Goal: Find contact information: Find contact information

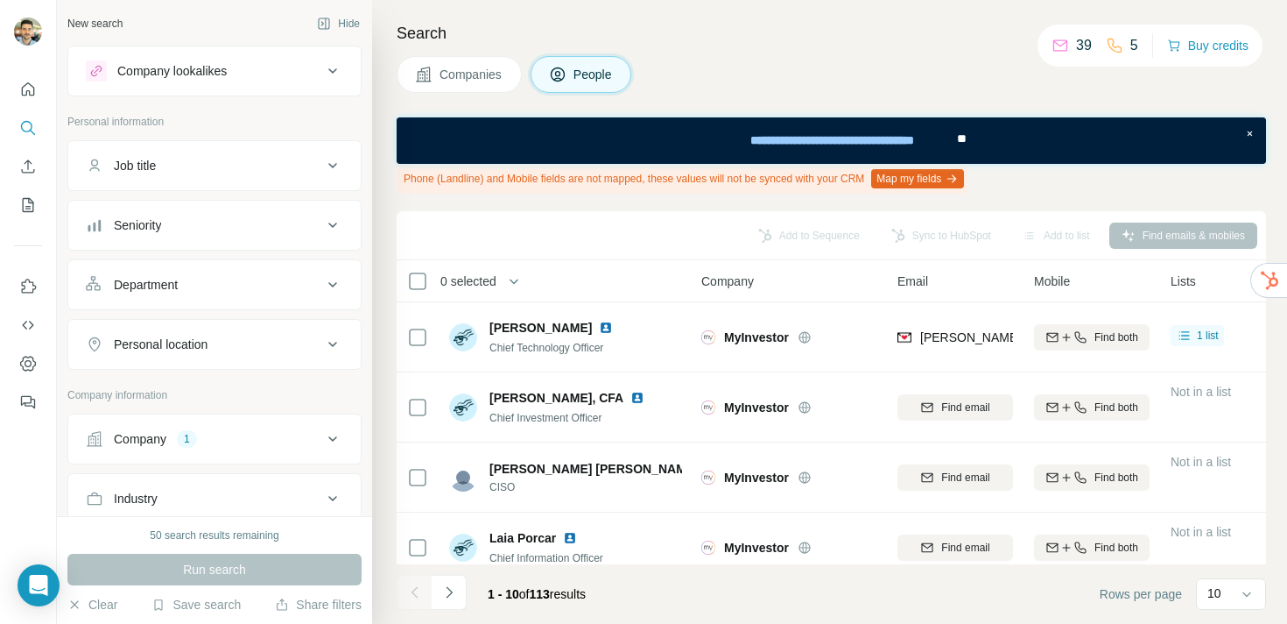
click at [490, 67] on span "Companies" at bounding box center [472, 75] width 64 height 18
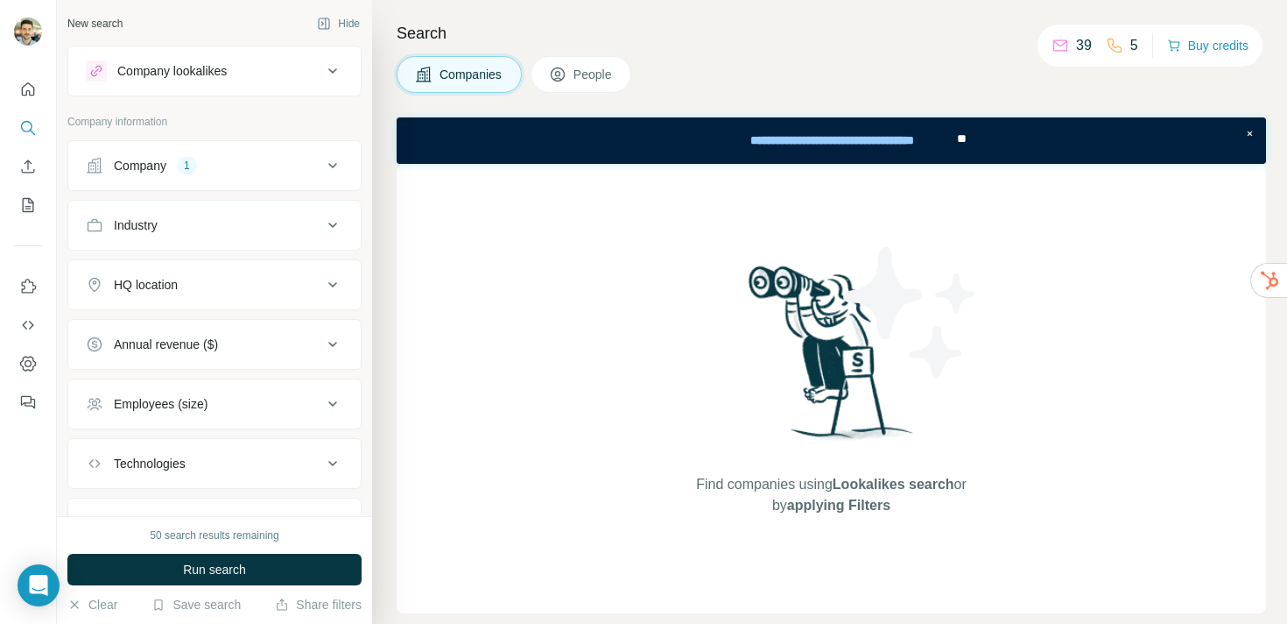
click at [158, 228] on div "Industry" at bounding box center [136, 225] width 44 height 18
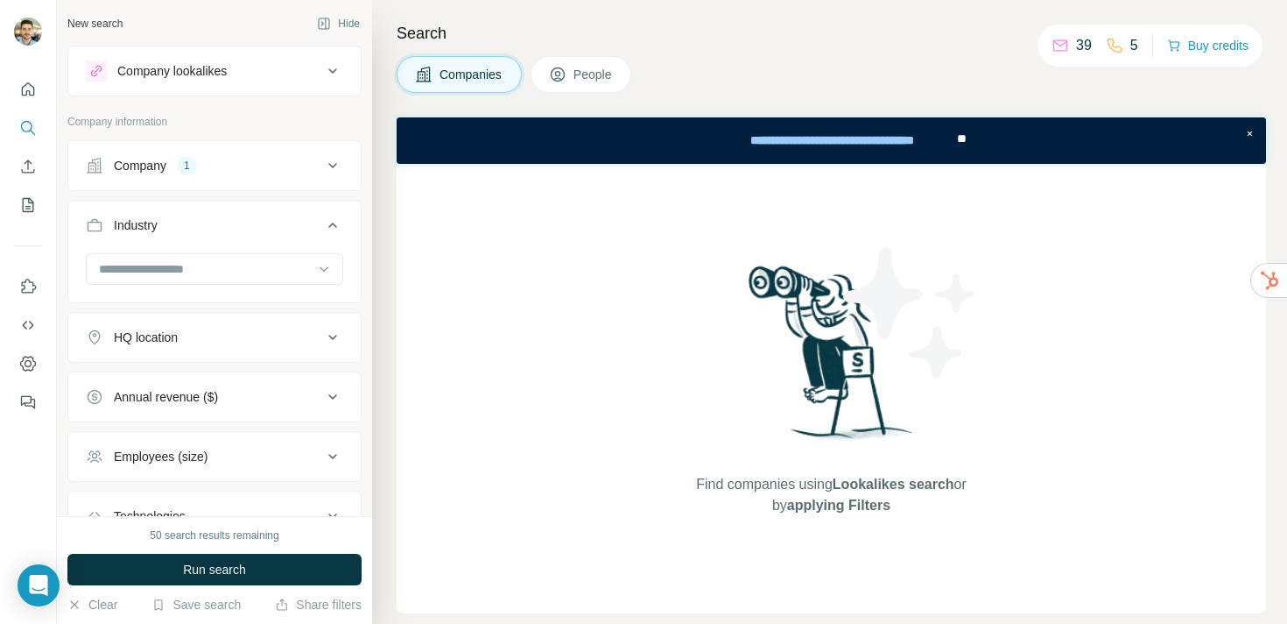
click at [179, 161] on div "Company 1" at bounding box center [204, 166] width 236 height 18
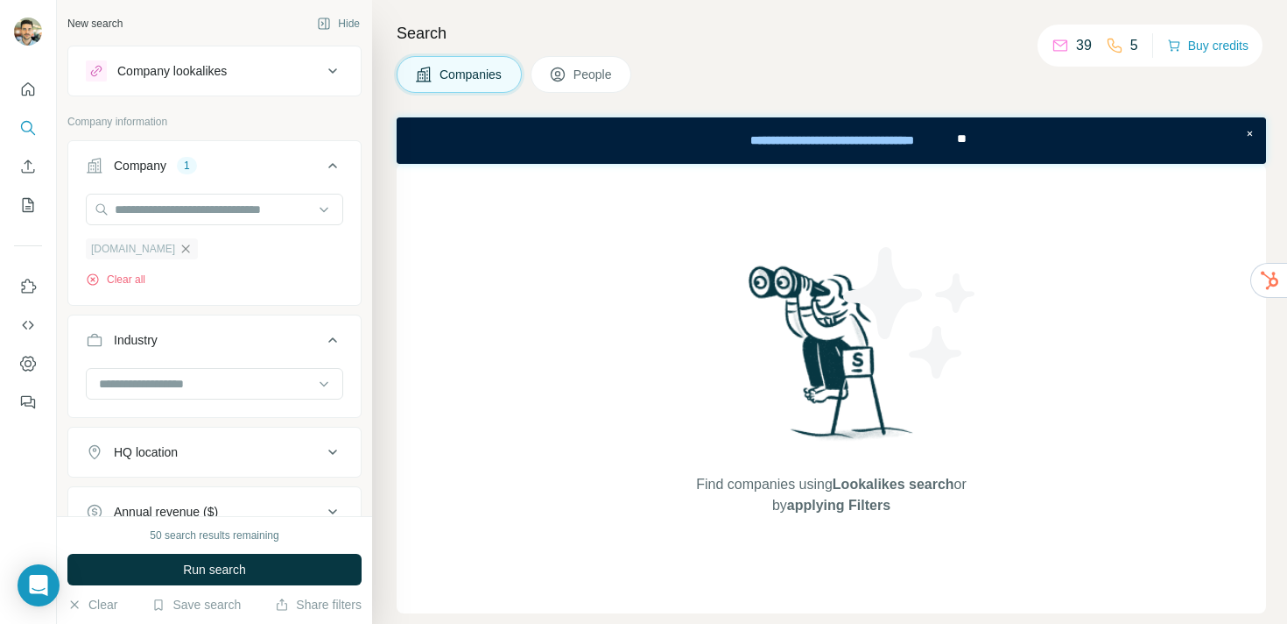
click at [179, 246] on icon "button" at bounding box center [186, 249] width 14 height 14
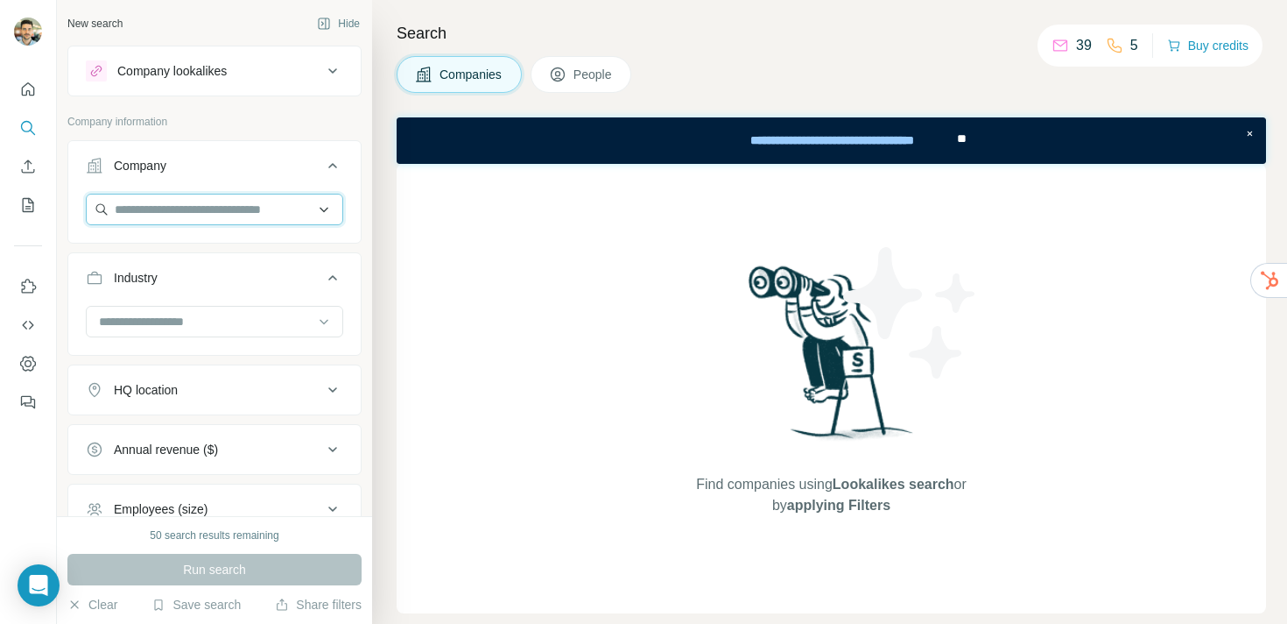
click at [182, 216] on input "text" at bounding box center [214, 210] width 257 height 32
click at [255, 203] on input "*******" at bounding box center [214, 210] width 257 height 32
type input "*******"
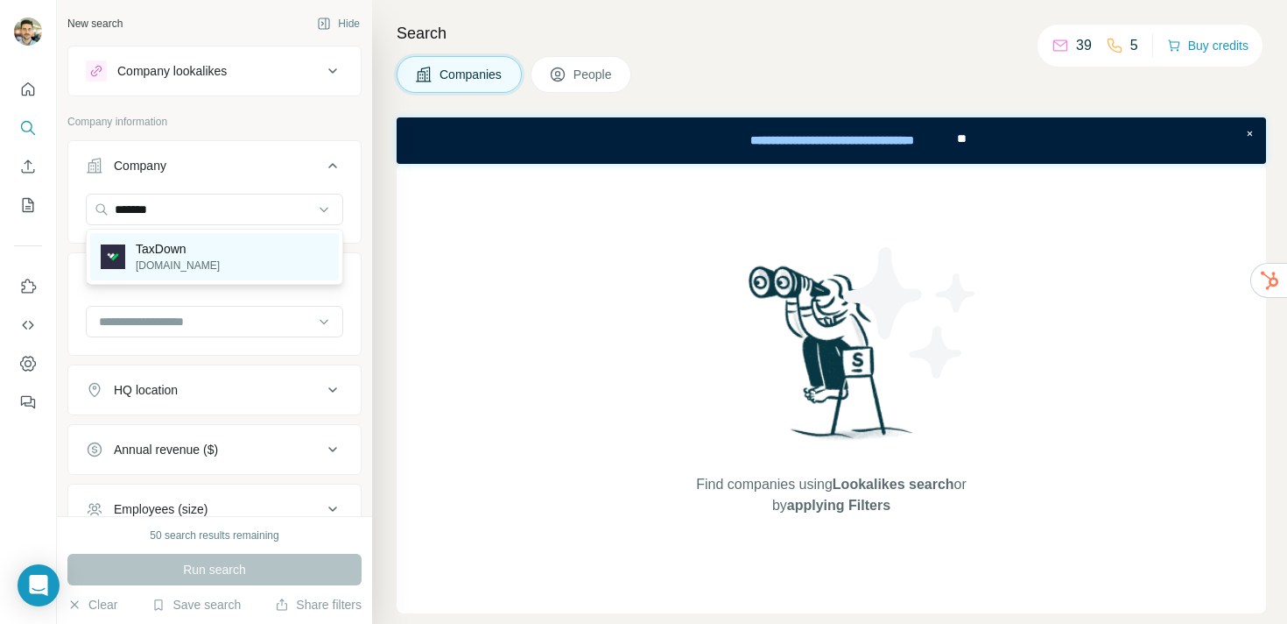
click at [194, 257] on div "TaxDown [DOMAIN_NAME]" at bounding box center [214, 256] width 249 height 47
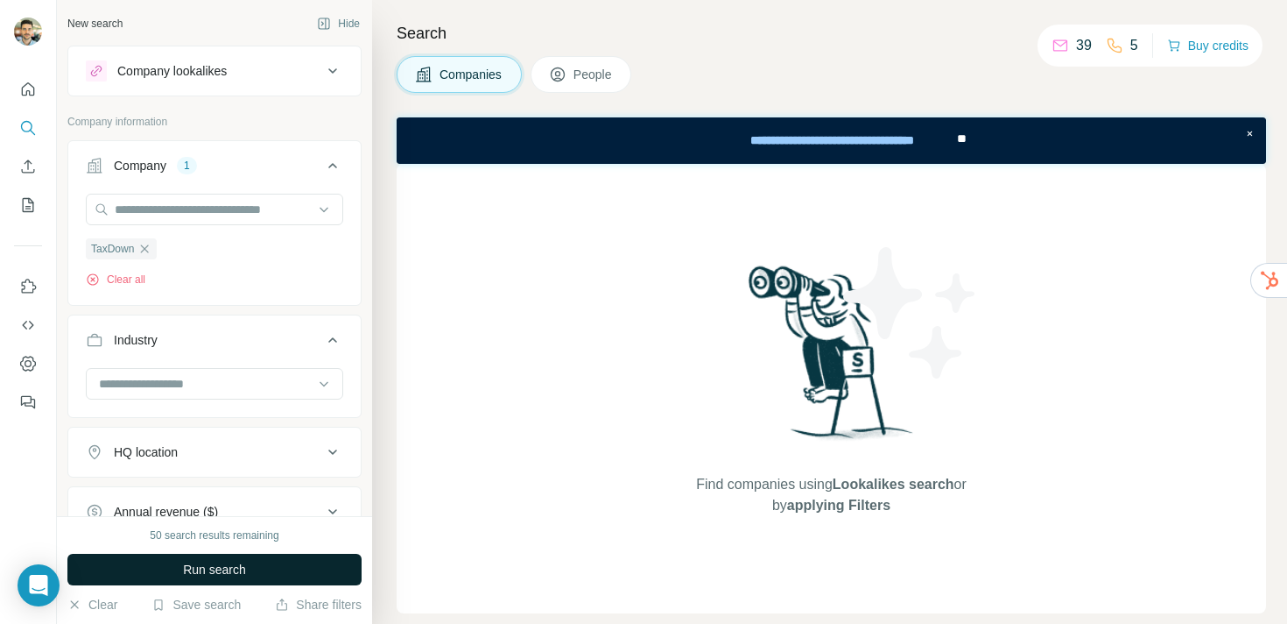
click at [215, 579] on button "Run search" at bounding box center [214, 569] width 294 height 32
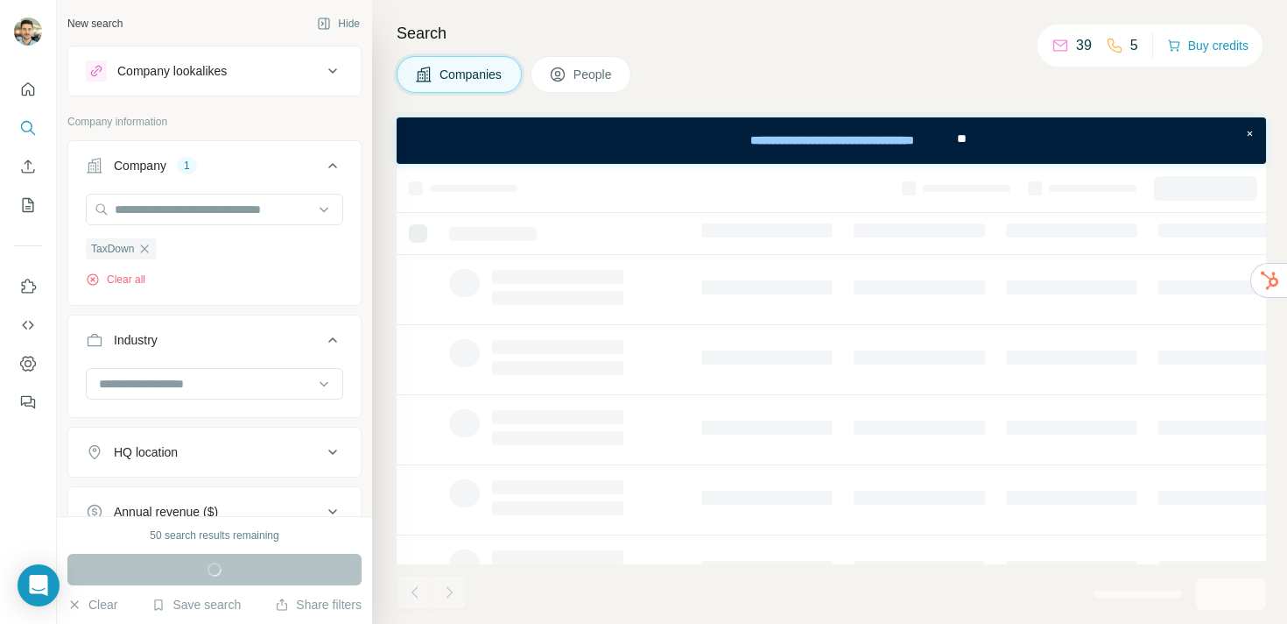
click at [595, 70] on span "People" at bounding box center [594, 75] width 40 height 18
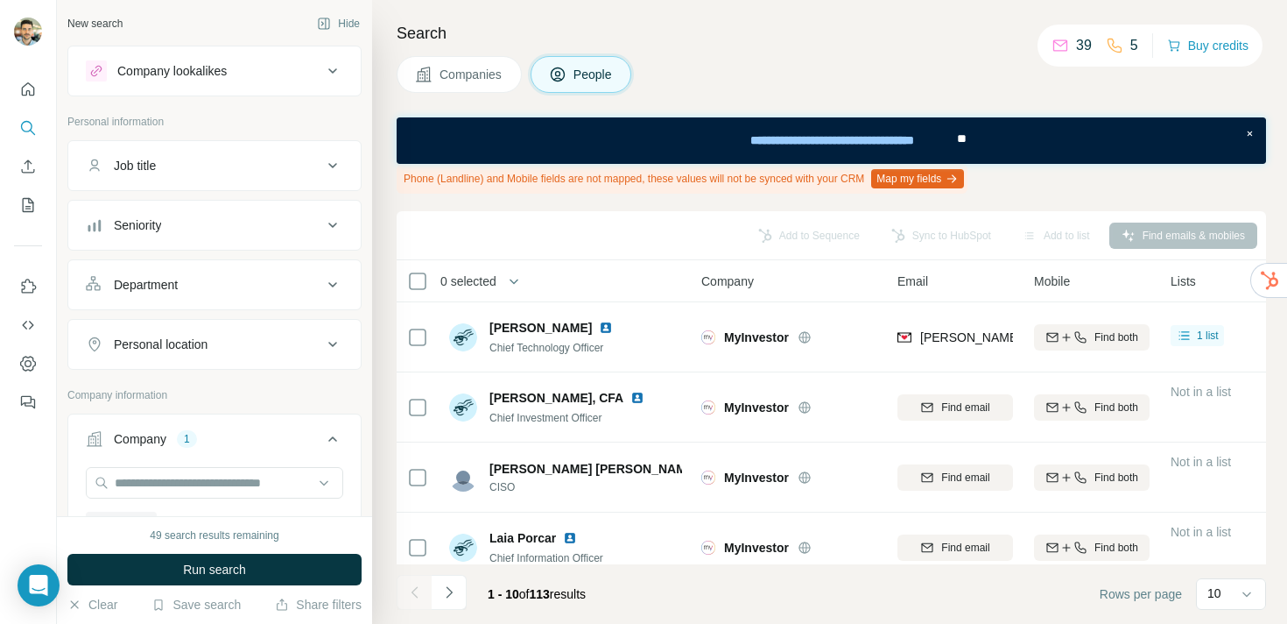
click at [453, 74] on span "Companies" at bounding box center [472, 75] width 64 height 18
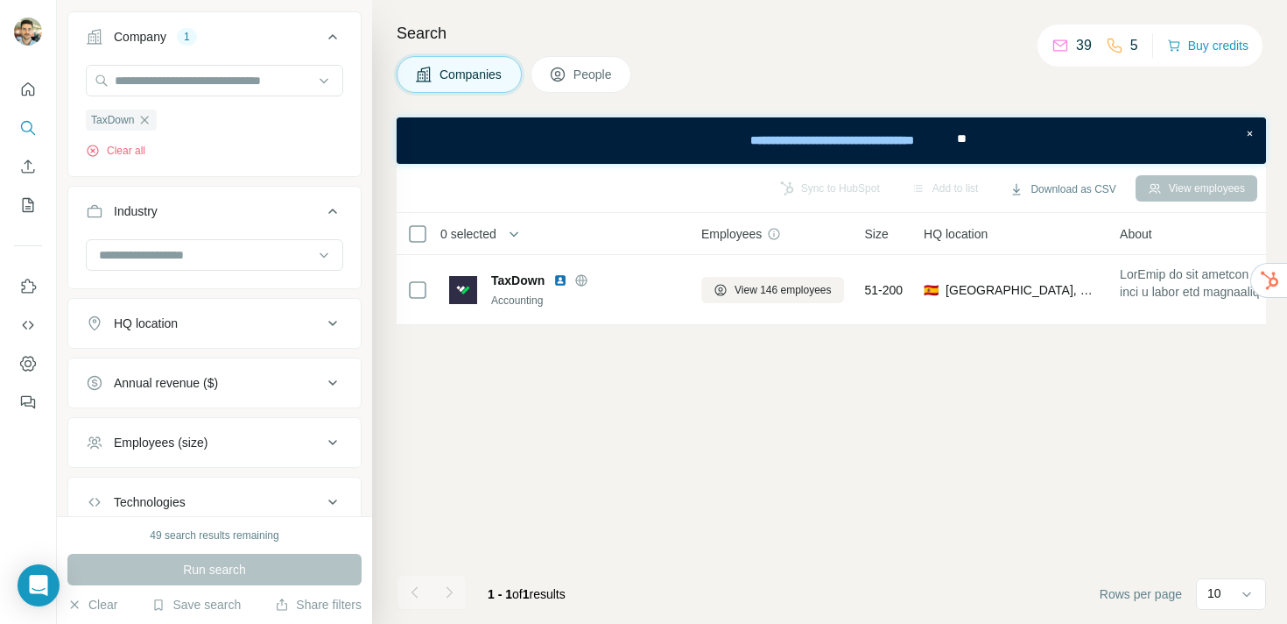
scroll to position [249, 0]
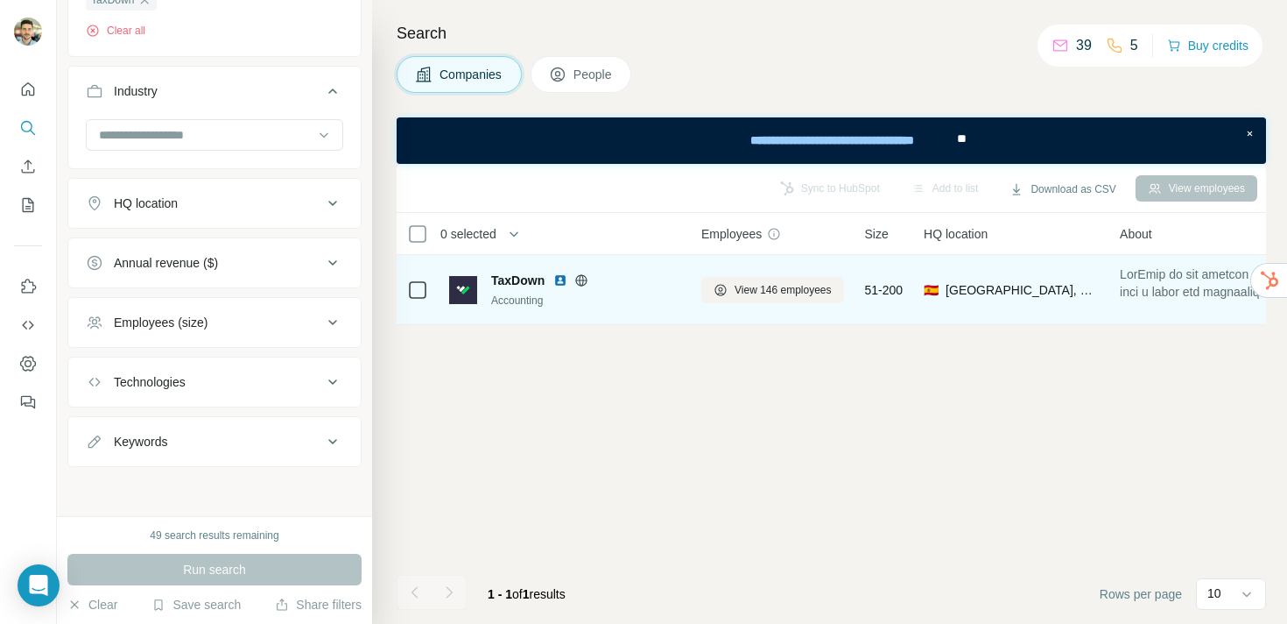
click at [531, 297] on div "Accounting" at bounding box center [585, 300] width 189 height 16
click at [530, 278] on span "TaxDown" at bounding box center [517, 280] width 53 height 18
click at [463, 290] on img at bounding box center [463, 290] width 28 height 28
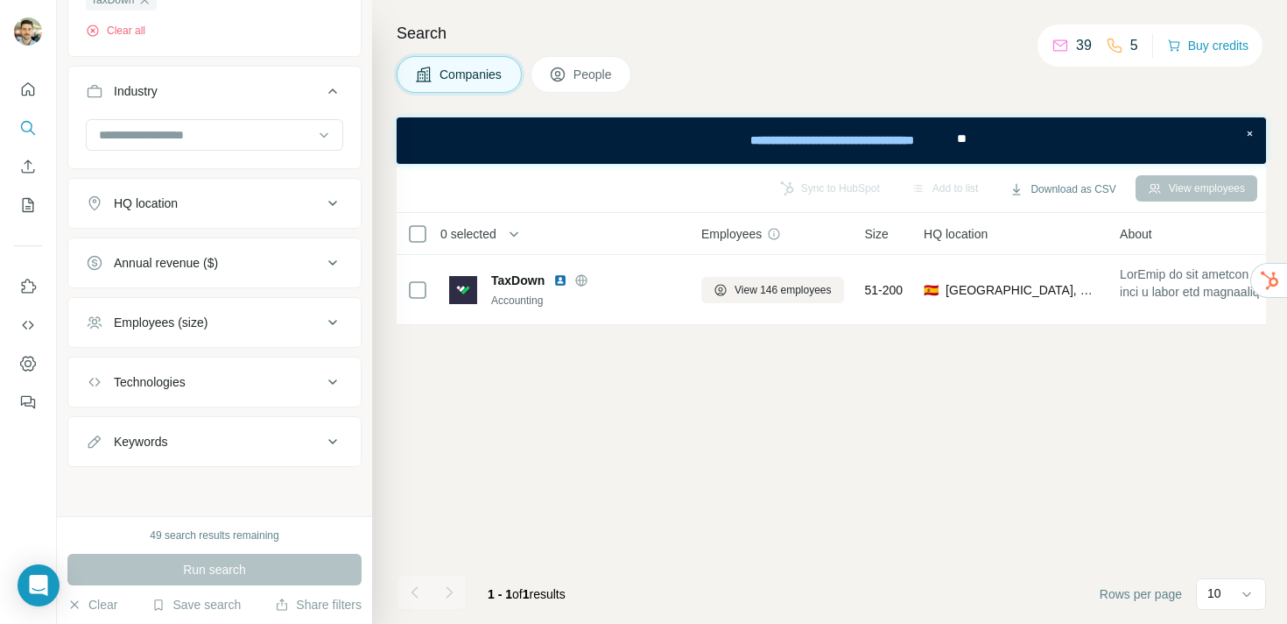
click at [588, 81] on span "People" at bounding box center [594, 75] width 40 height 18
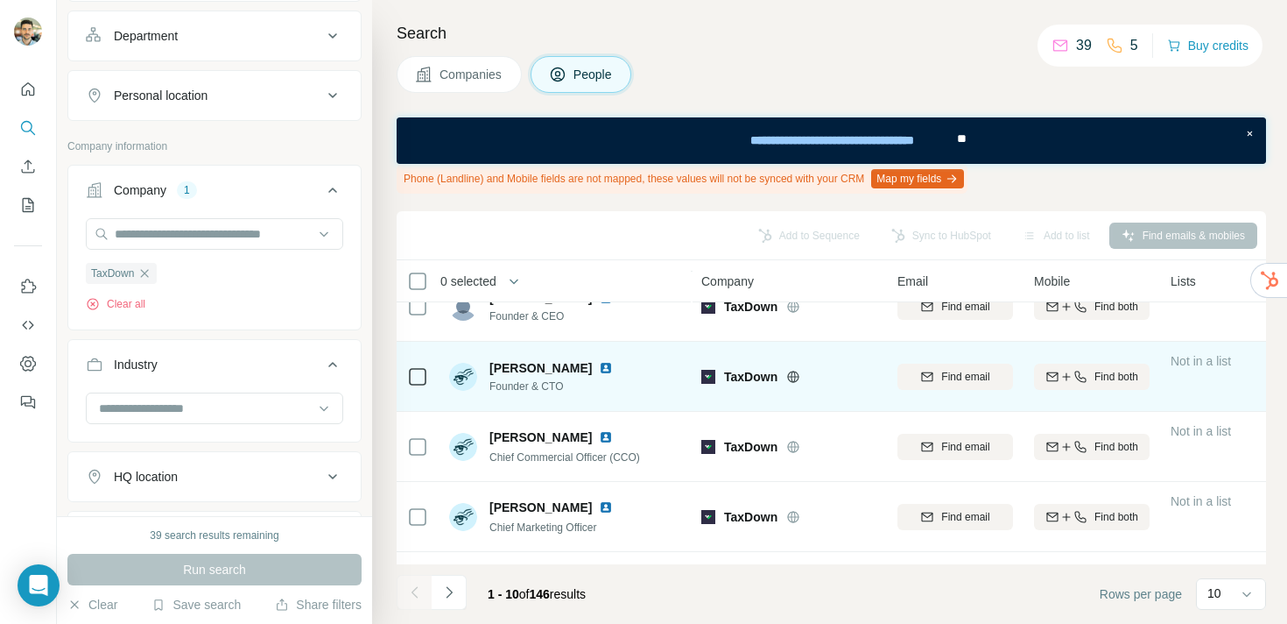
scroll to position [114, 0]
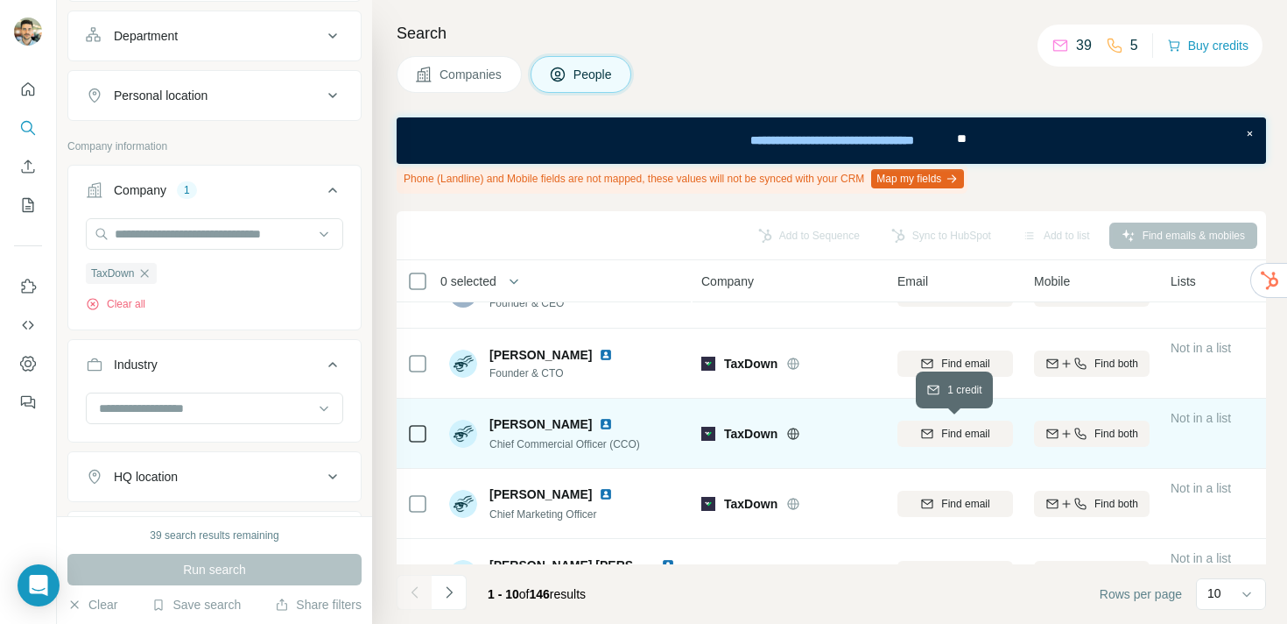
click at [941, 437] on span "Find email" at bounding box center [965, 434] width 48 height 16
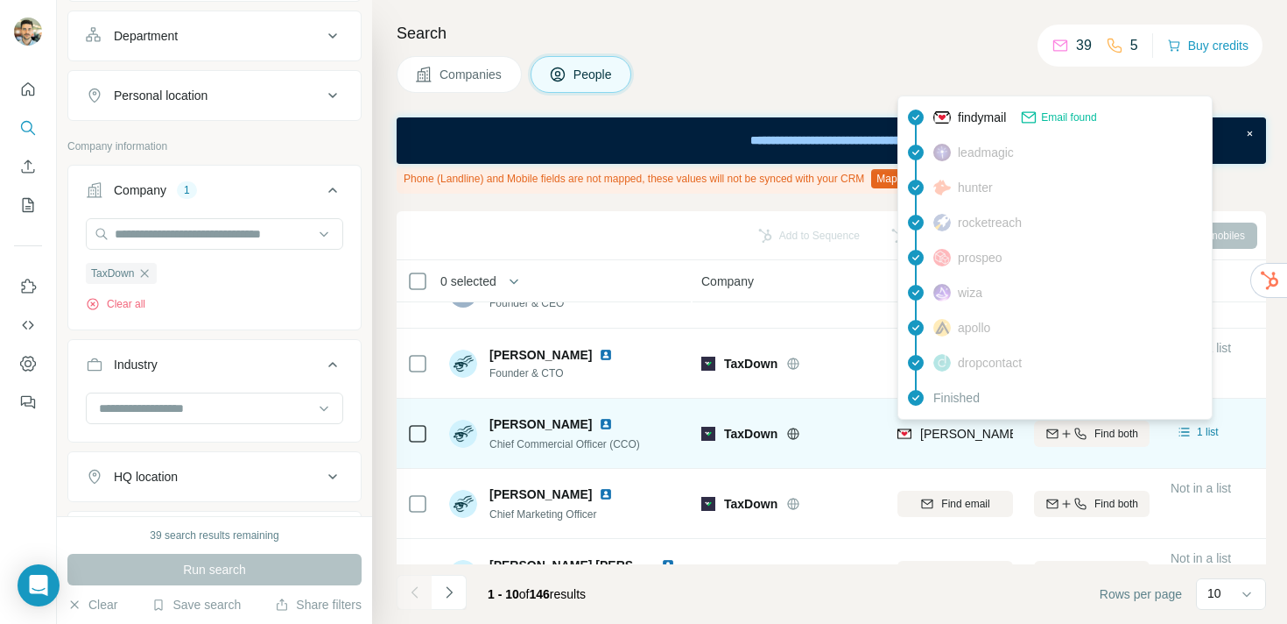
click at [975, 433] on span "[PERSON_NAME][EMAIL_ADDRESS][DOMAIN_NAME]" at bounding box center [1074, 433] width 308 height 14
click at [954, 433] on span "[PERSON_NAME][EMAIL_ADDRESS][DOMAIN_NAME]" at bounding box center [1074, 433] width 308 height 14
copy tr "[PERSON_NAME][EMAIL_ADDRESS][DOMAIN_NAME]"
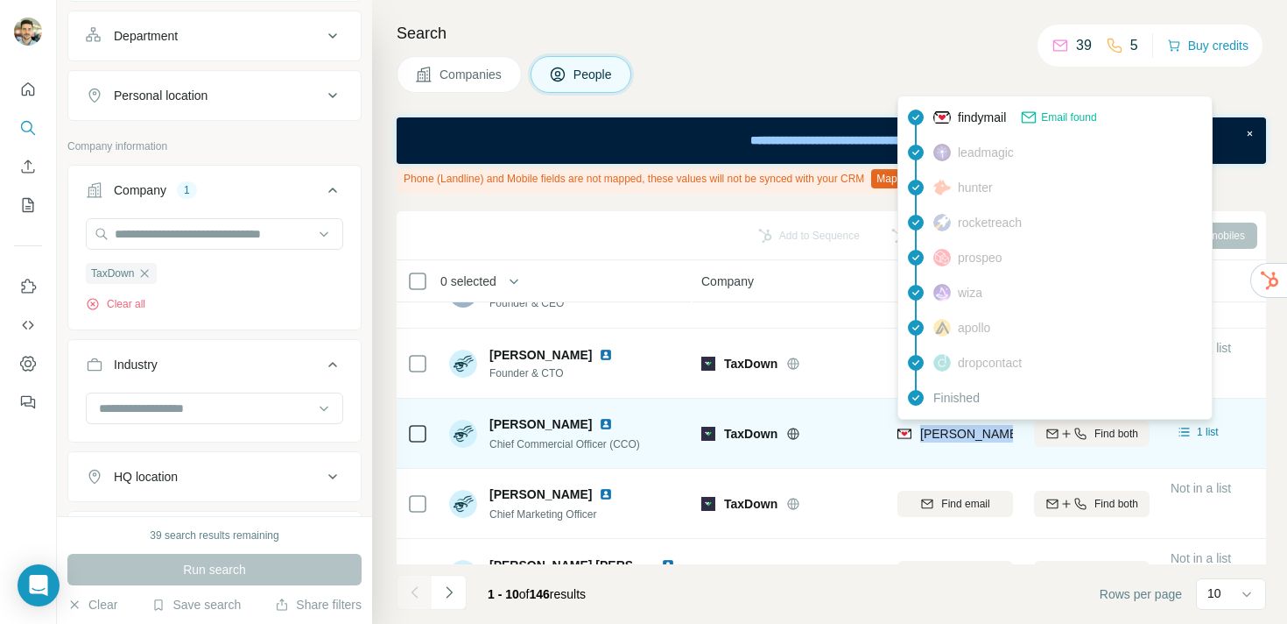
copy tr "[PERSON_NAME][EMAIL_ADDRESS][DOMAIN_NAME]"
